Goal: Check status

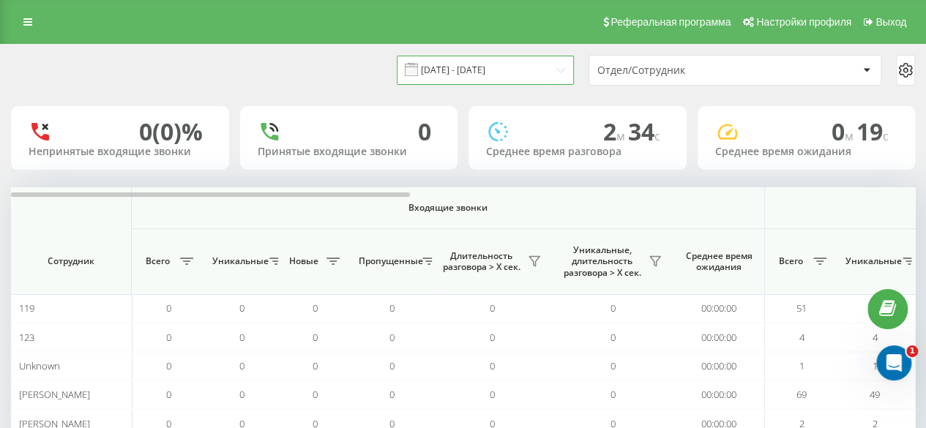
click at [468, 68] on input "[DATE] - [DATE]" at bounding box center [485, 70] width 177 height 29
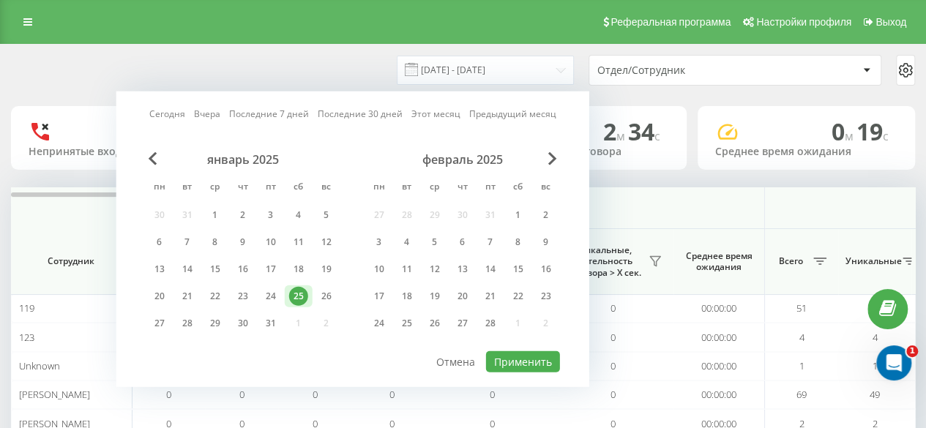
click at [190, 113] on div "Сегодня Вчера Последние 7 дней Последние 30 дней Этот месяц Предыдущий месяц" at bounding box center [352, 114] width 407 height 15
click at [179, 113] on link "Сегодня" at bounding box center [167, 114] width 36 height 14
click at [514, 351] on button "Применить" at bounding box center [523, 361] width 74 height 21
type input "[DATE] - [DATE]"
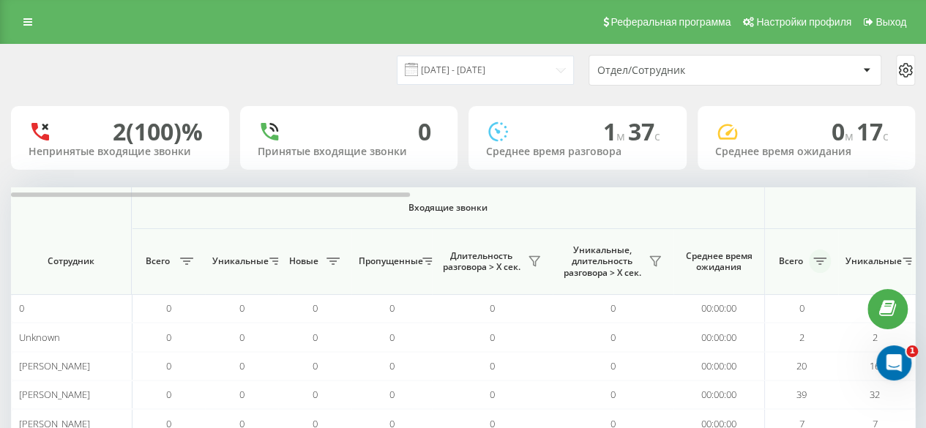
click at [818, 261] on icon at bounding box center [819, 261] width 13 height 7
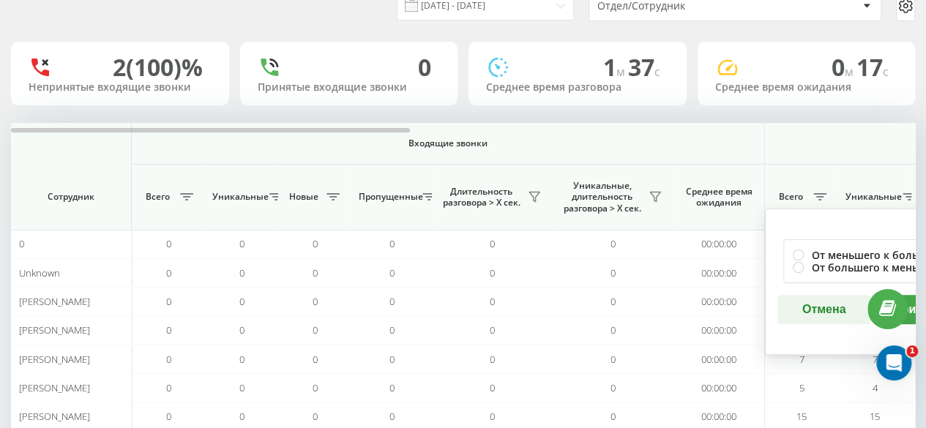
scroll to position [73, 0]
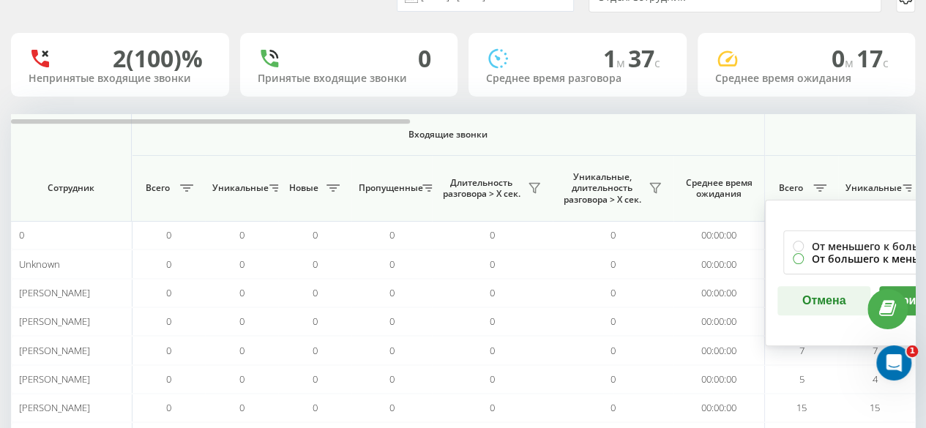
click at [834, 256] on label "От большего к меньшему" at bounding box center [874, 258] width 164 height 12
radio input "true"
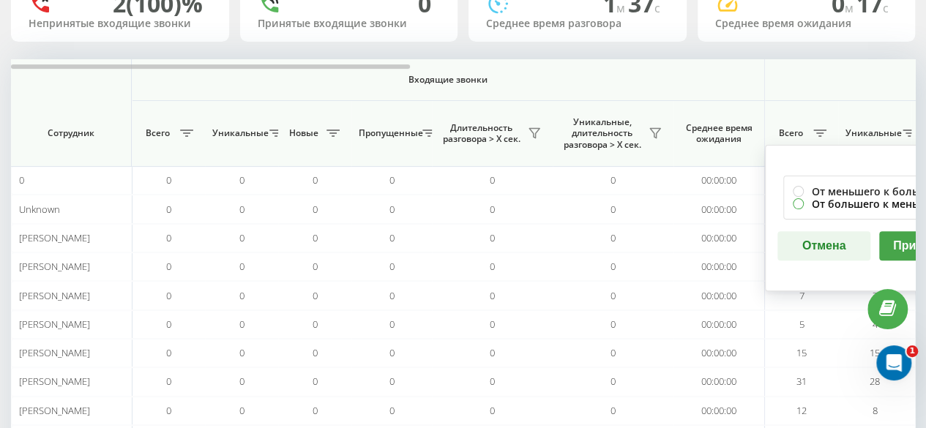
scroll to position [146, 0]
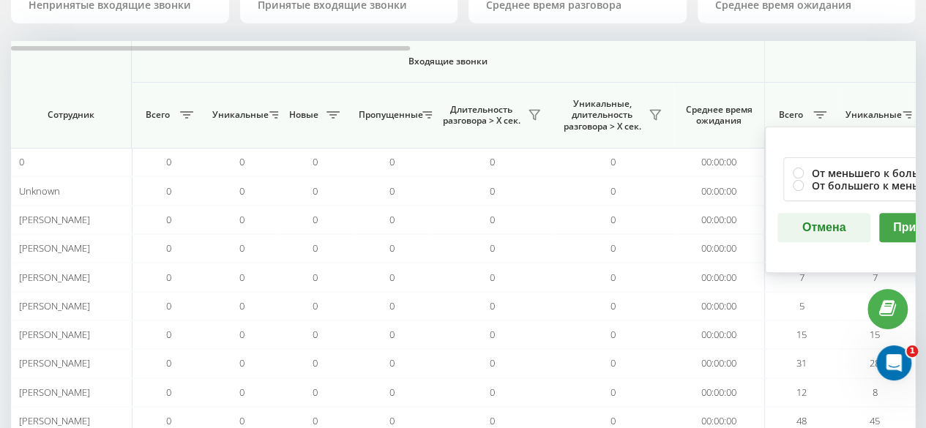
click at [898, 225] on button "Применить" at bounding box center [925, 227] width 93 height 29
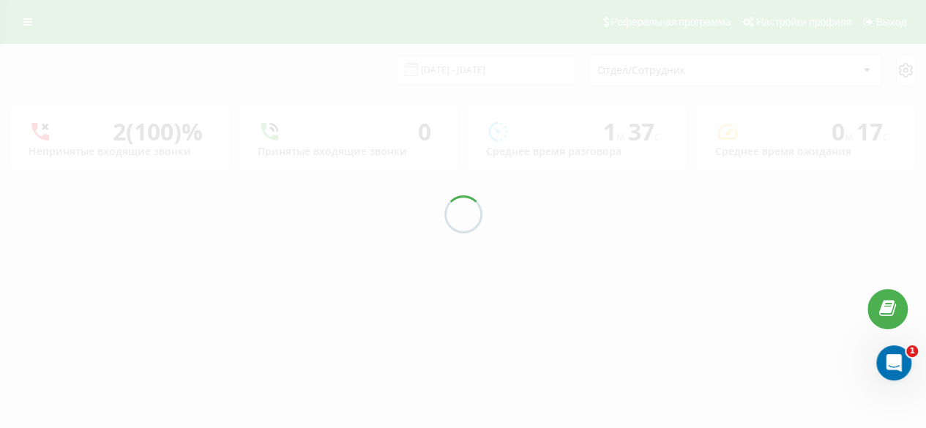
click at [898, 225] on div at bounding box center [463, 214] width 926 height 428
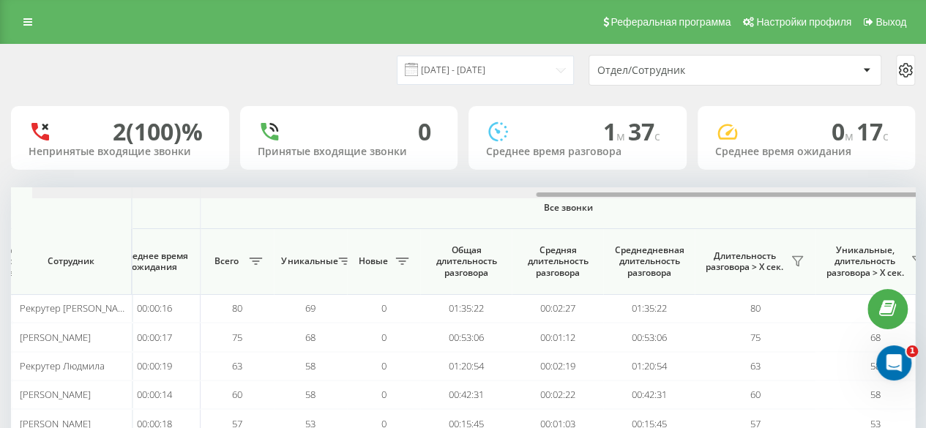
scroll to position [0, 1138]
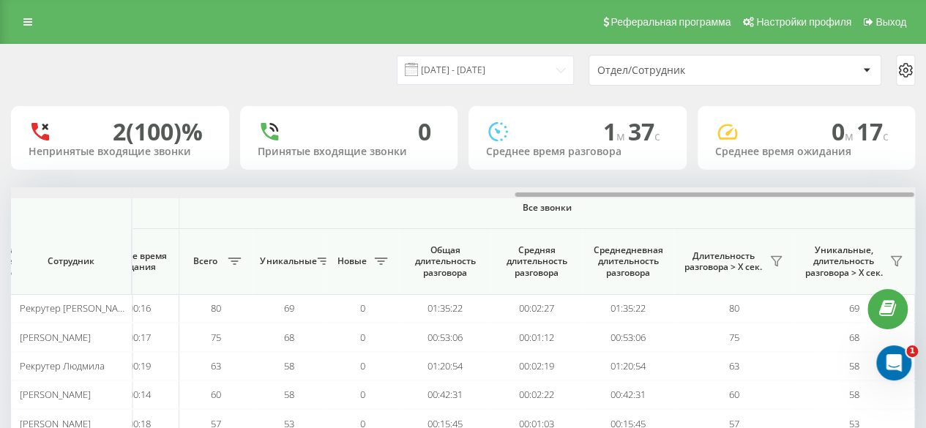
drag, startPoint x: 252, startPoint y: 195, endPoint x: 936, endPoint y: 127, distance: 687.6
click at [925, 127] on html "[DOMAIN_NAME] Проекты [DOMAIN_NAME] Дашборд Центр обращений Аналитика Ваши отче…" at bounding box center [463, 214] width 926 height 428
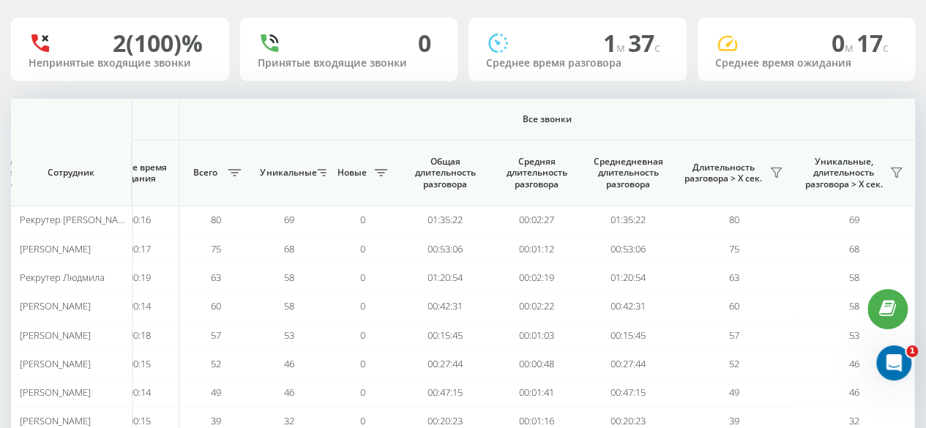
scroll to position [73, 0]
